Goal: Check status: Check status

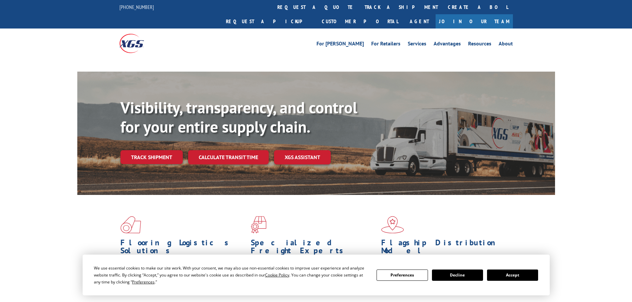
click at [508, 275] on button "Accept" at bounding box center [512, 275] width 51 height 11
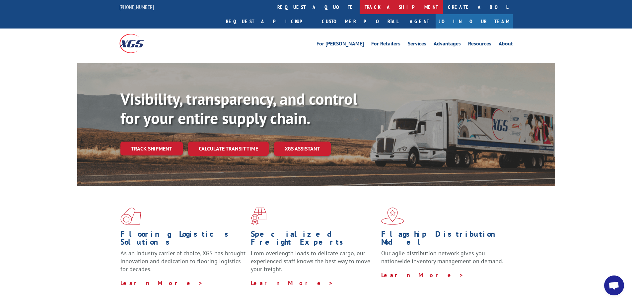
click at [359, 6] on link "track a shipment" at bounding box center [400, 7] width 83 height 14
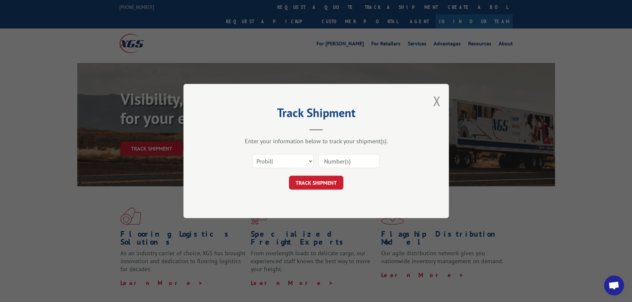
click at [339, 162] on input at bounding box center [348, 161] width 61 height 14
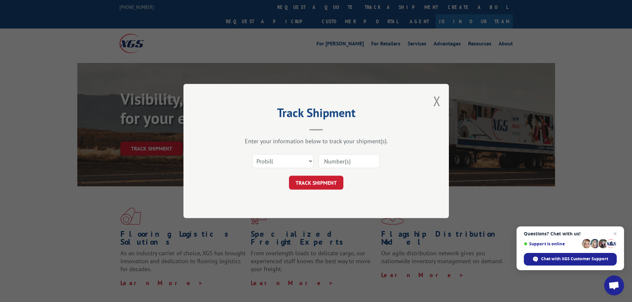
paste input "482352"
type input "482352"
click at [311, 191] on div "Track Shipment Enter your information below to track your shipment(s). Select c…" at bounding box center [315, 151] width 265 height 134
click at [312, 181] on button "TRACK SHIPMENT" at bounding box center [316, 183] width 54 height 14
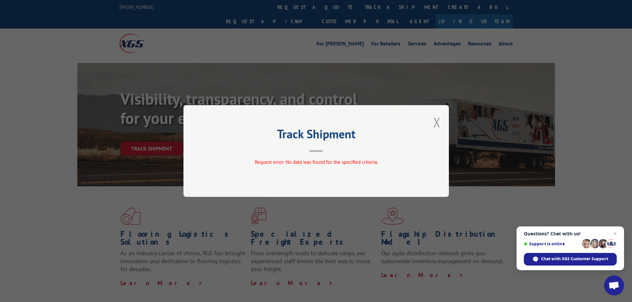
click at [435, 123] on button "Close modal" at bounding box center [436, 122] width 7 height 18
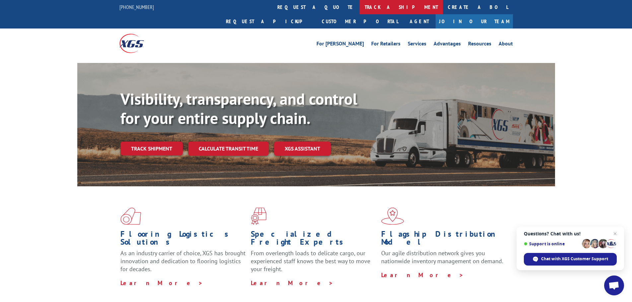
click at [359, 5] on link "track a shipment" at bounding box center [400, 7] width 83 height 14
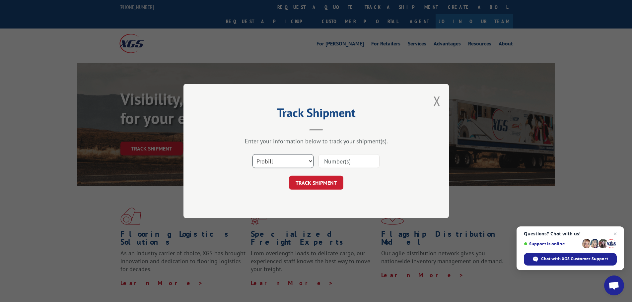
click at [269, 164] on select "Select category... Probill BOL PO" at bounding box center [282, 161] width 61 height 14
select select "bol"
click at [252, 154] on select "Select category... Probill BOL PO" at bounding box center [282, 161] width 61 height 14
click at [324, 161] on input at bounding box center [348, 161] width 61 height 14
paste input "482352"
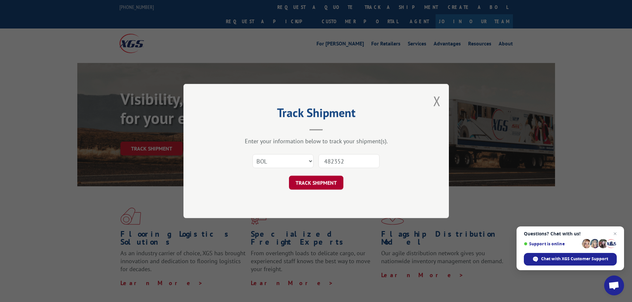
type input "482352"
click at [314, 189] on button "TRACK SHIPMENT" at bounding box center [316, 183] width 54 height 14
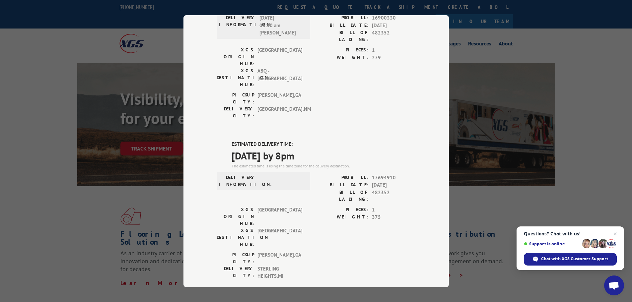
scroll to position [99, 0]
